Goal: Task Accomplishment & Management: Manage account settings

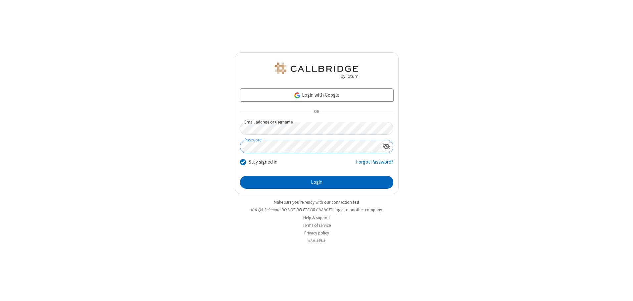
click at [316, 182] on button "Login" at bounding box center [316, 182] width 153 height 13
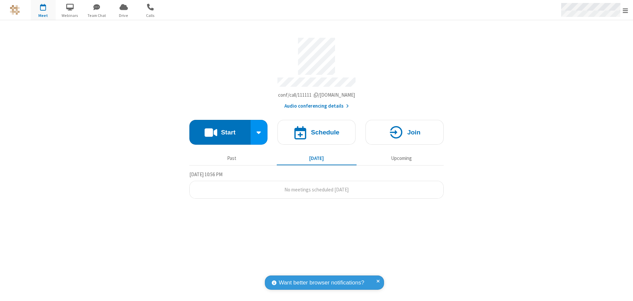
click at [625, 10] on span "Open menu" at bounding box center [624, 10] width 5 height 7
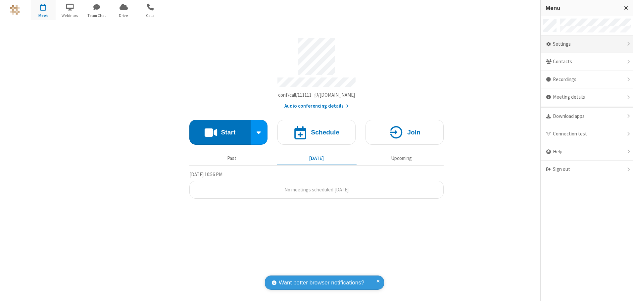
click at [586, 44] on div "Settings" at bounding box center [586, 44] width 92 height 18
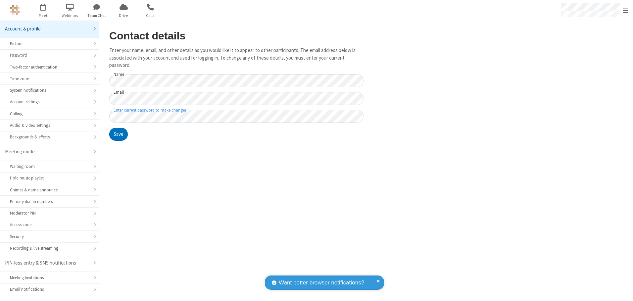
scroll to position [12, 0]
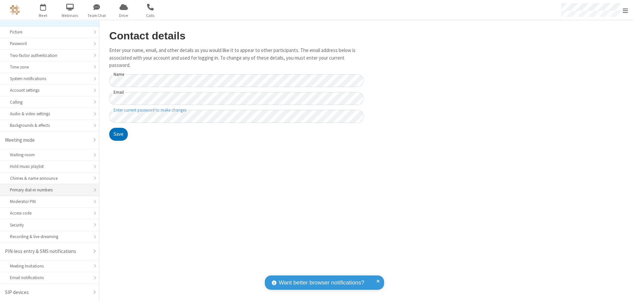
click at [47, 190] on div "Primary dial-in numbers" at bounding box center [49, 190] width 79 height 6
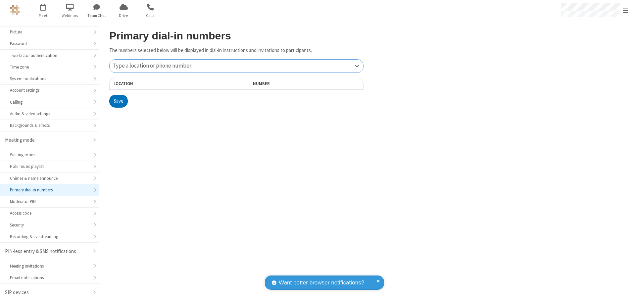
click at [236, 66] on div "Type a location or phone number" at bounding box center [236, 66] width 253 height 13
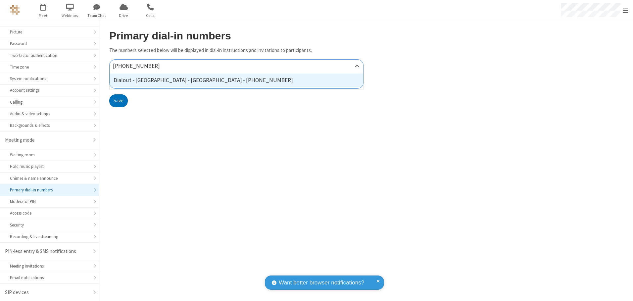
type input "[PHONE_NUMBER]"
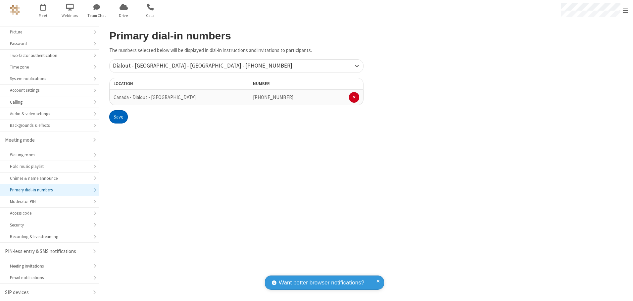
click at [118, 117] on button "Save" at bounding box center [118, 116] width 19 height 13
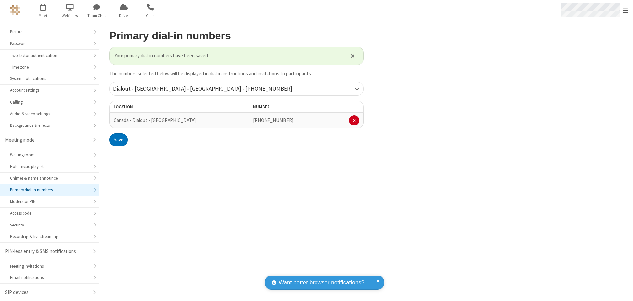
click at [625, 10] on span "Open menu" at bounding box center [624, 10] width 5 height 7
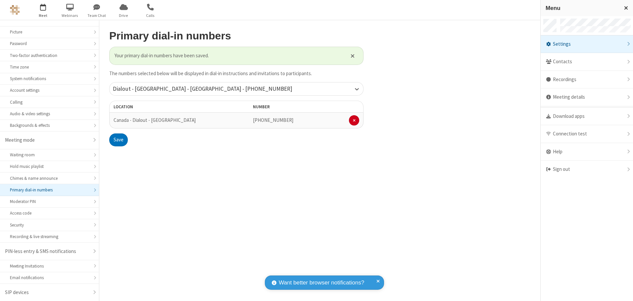
click at [43, 10] on span "button" at bounding box center [43, 6] width 25 height 11
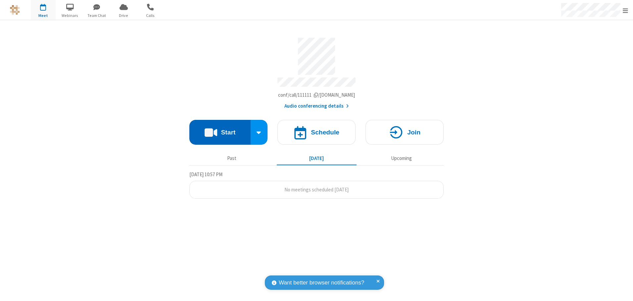
click at [220, 130] on button "Start" at bounding box center [219, 132] width 61 height 25
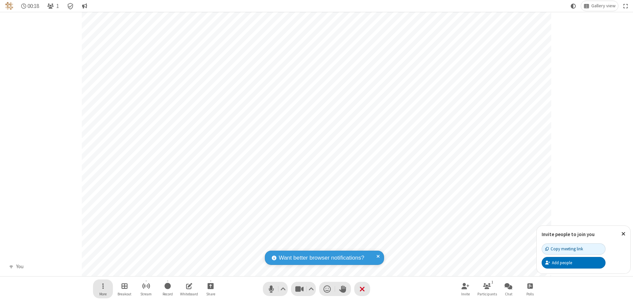
click at [103, 286] on span "Open menu" at bounding box center [103, 286] width 2 height 8
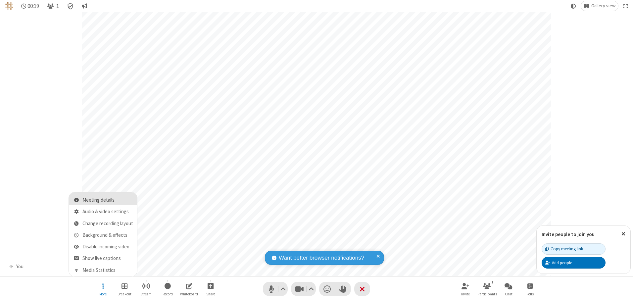
click at [108, 200] on span "Meeting details" at bounding box center [107, 200] width 51 height 6
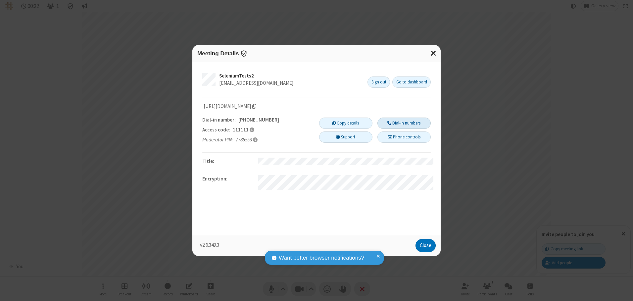
click at [404, 123] on button "Dial-in numbers" at bounding box center [403, 122] width 53 height 11
